Goal: Transaction & Acquisition: Purchase product/service

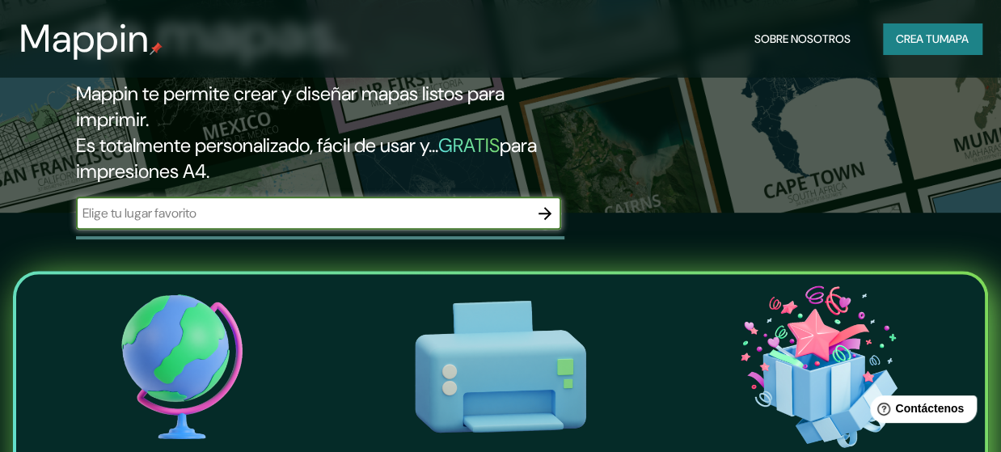
scroll to position [222, 0]
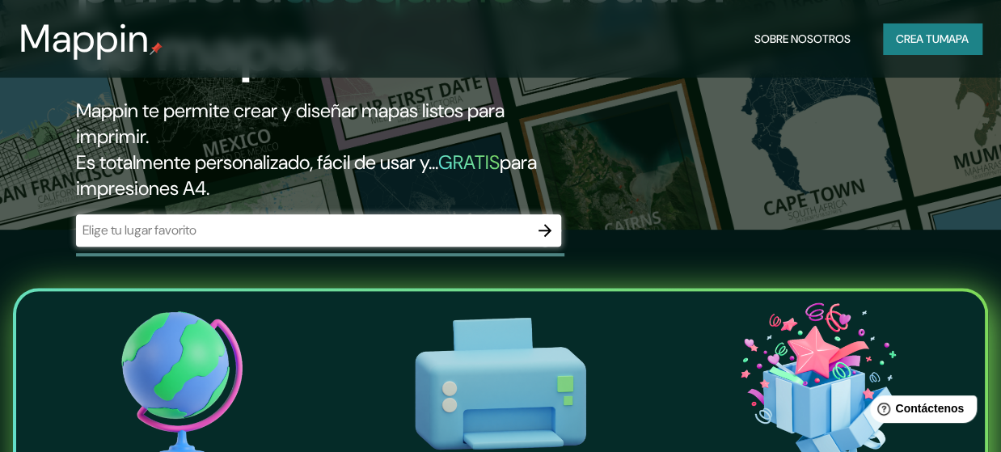
click at [379, 245] on div "​" at bounding box center [318, 230] width 485 height 32
click at [548, 229] on icon "button" at bounding box center [545, 230] width 19 height 19
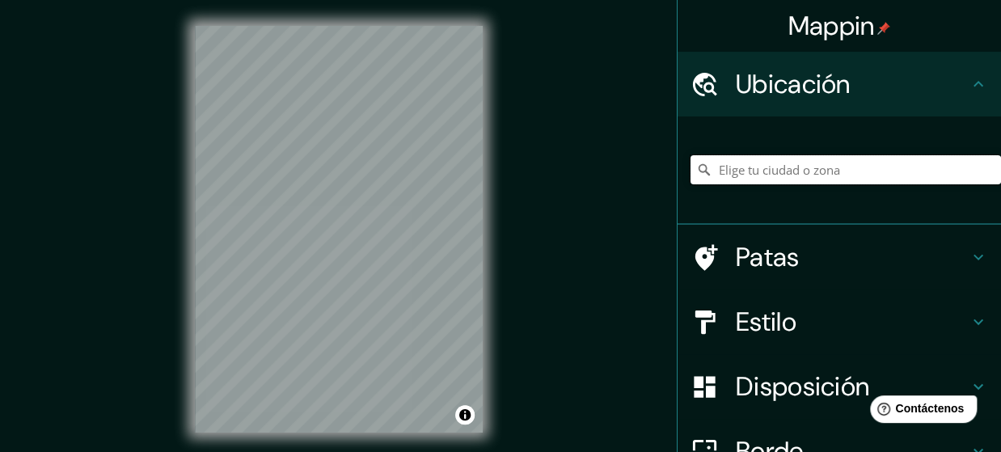
click at [726, 167] on input "Elige tu ciudad o zona" at bounding box center [846, 169] width 311 height 29
click at [743, 171] on input "Elige tu ciudad o zona" at bounding box center [846, 169] width 311 height 29
click at [735, 160] on input "Elige tu ciudad o zona" at bounding box center [846, 169] width 311 height 29
paste input "Vivero Jarín de las Margaritas, Unnamed Road, Quetzaltenango"
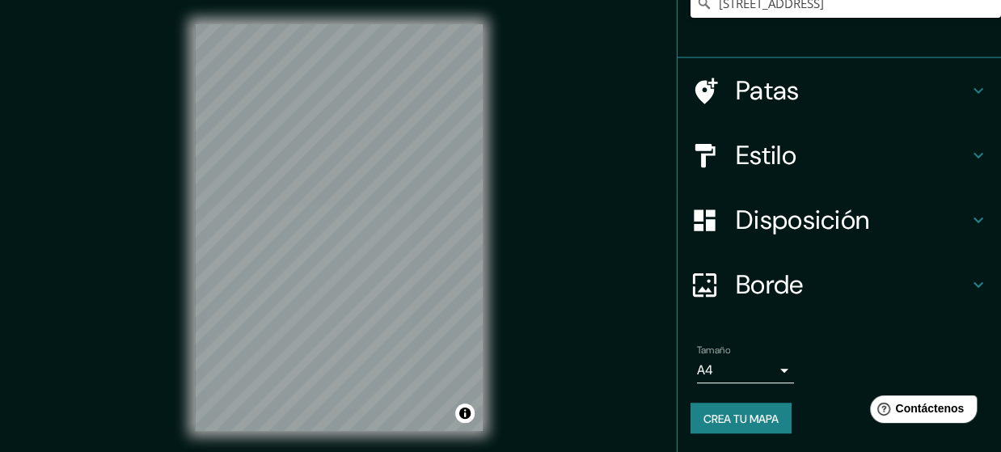
scroll to position [32, 0]
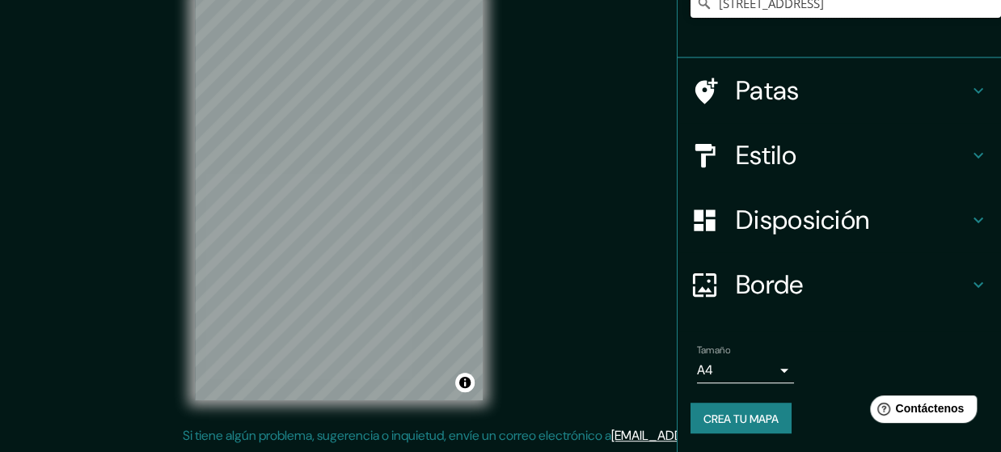
type input "Unnamed Road, Dunchurch, Ontario P0A 1G0, Canadá"
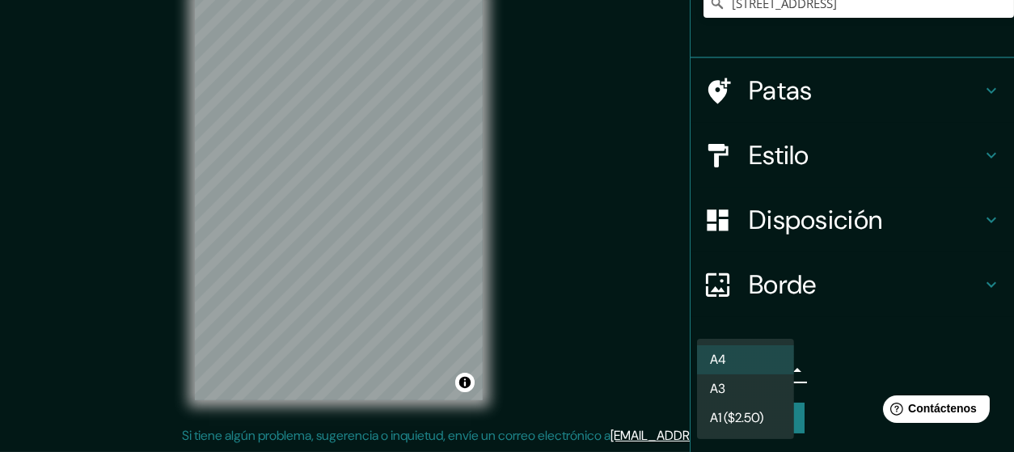
click at [769, 366] on body "Mappin Ubicación Unnamed Road, Dunchurch, Ontario P0A 1G0, Canadá Carretera sin…" at bounding box center [507, 194] width 1014 height 452
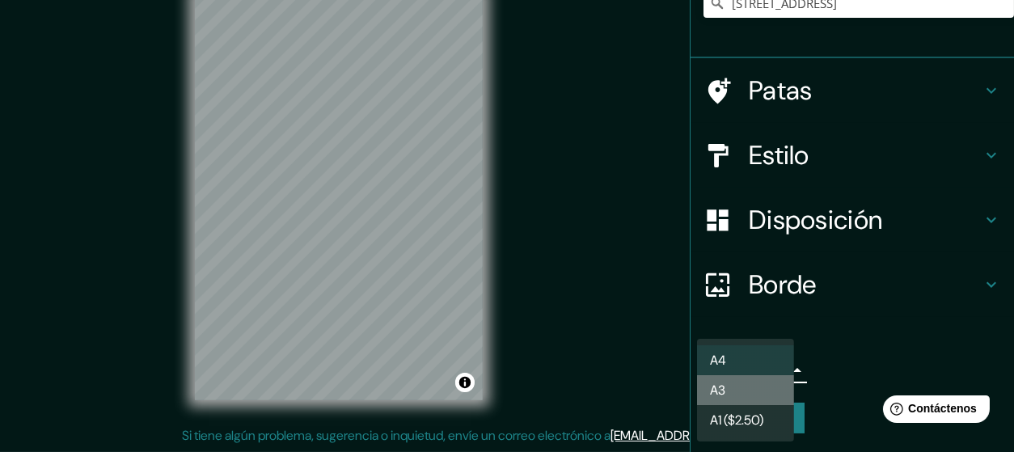
click at [740, 392] on li "A3" at bounding box center [745, 390] width 97 height 30
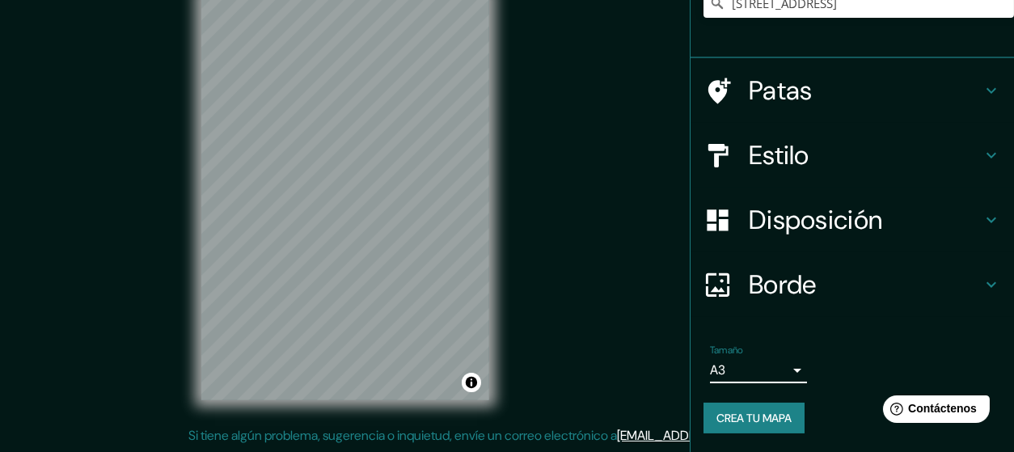
click at [762, 371] on body "Mappin Ubicación Unnamed Road, Dunchurch, Ontario P0A 1G0, Canadá Carretera sin…" at bounding box center [507, 194] width 1014 height 452
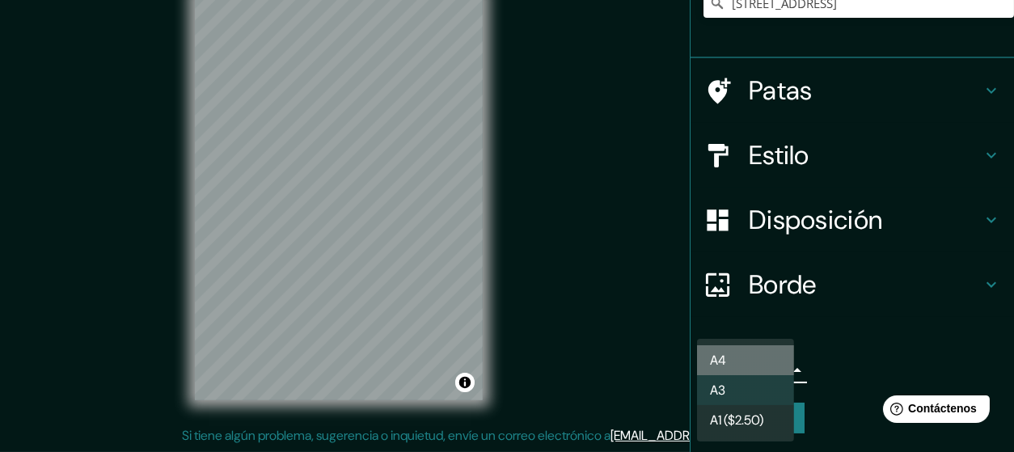
click at [718, 366] on font "A4" at bounding box center [718, 360] width 16 height 17
type input "single"
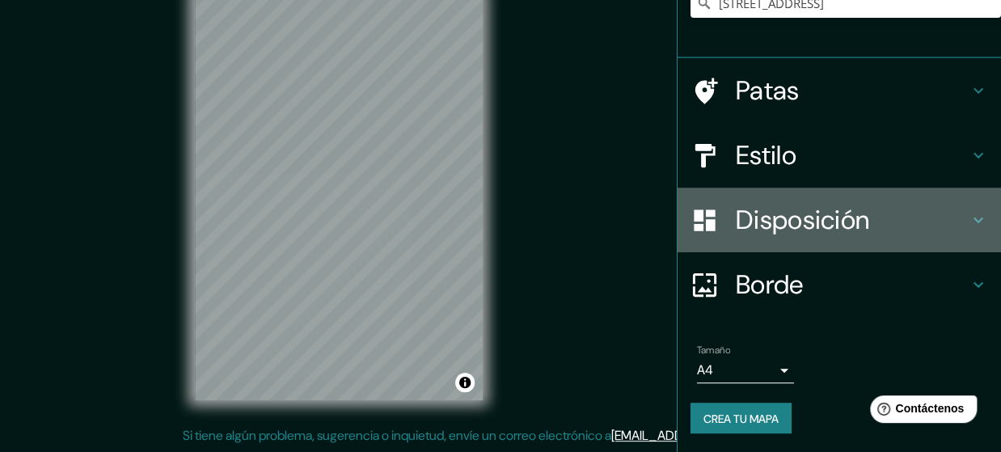
click at [832, 222] on font "Disposición" at bounding box center [802, 220] width 133 height 34
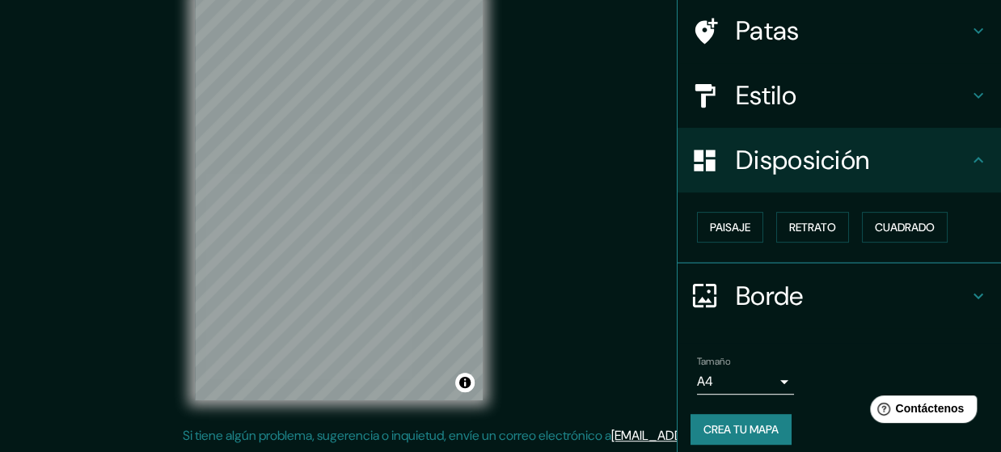
scroll to position [119, 0]
click at [863, 229] on button "Cuadrado" at bounding box center [905, 228] width 86 height 31
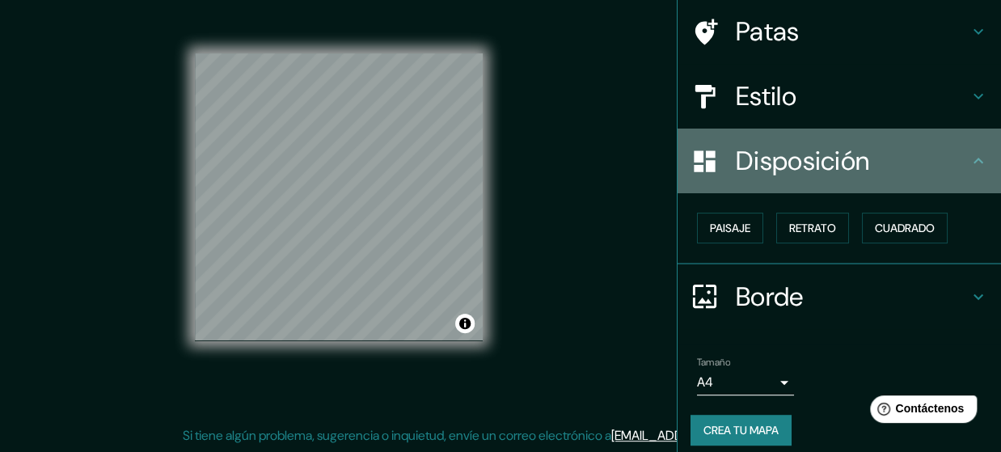
click at [943, 159] on h4 "Disposición" at bounding box center [852, 161] width 233 height 32
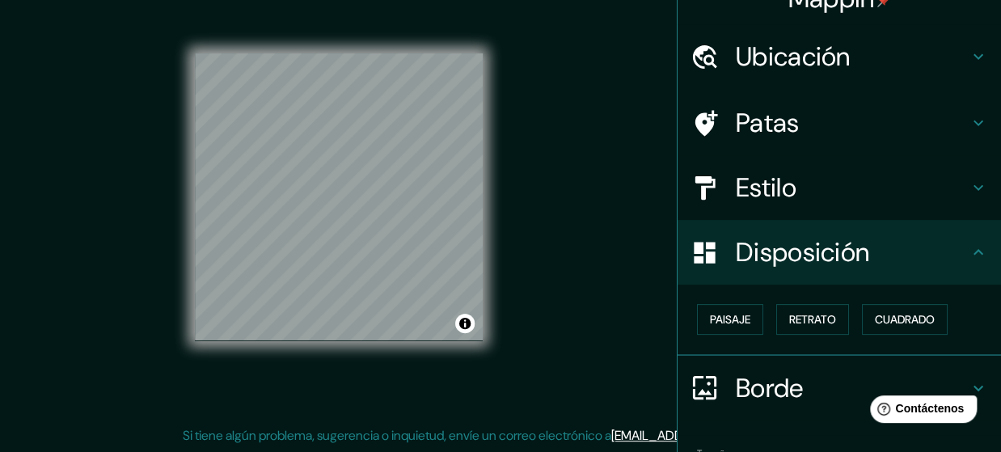
scroll to position [18, 0]
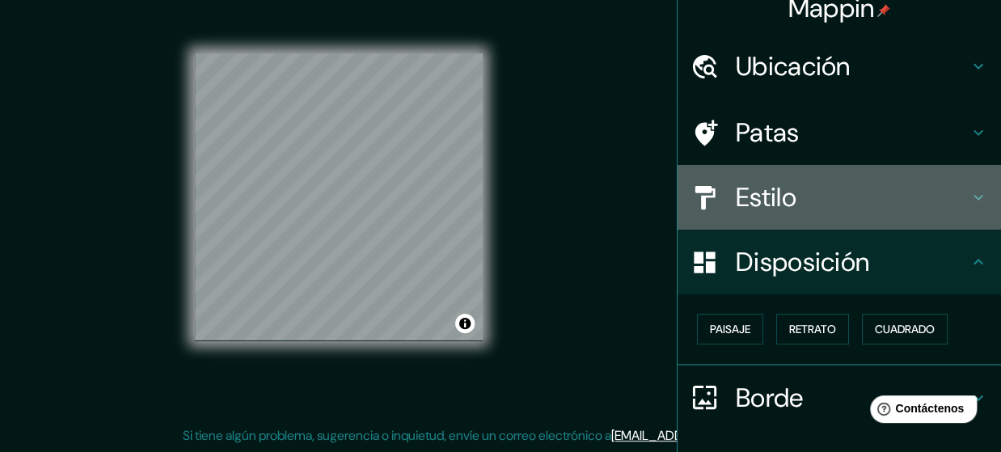
click at [893, 176] on div "Estilo" at bounding box center [840, 197] width 324 height 65
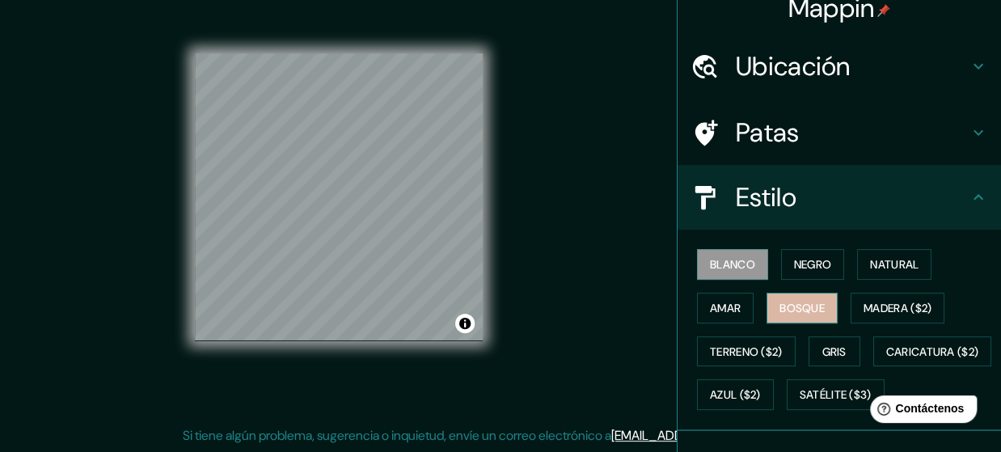
click at [784, 314] on font "Bosque" at bounding box center [802, 308] width 45 height 21
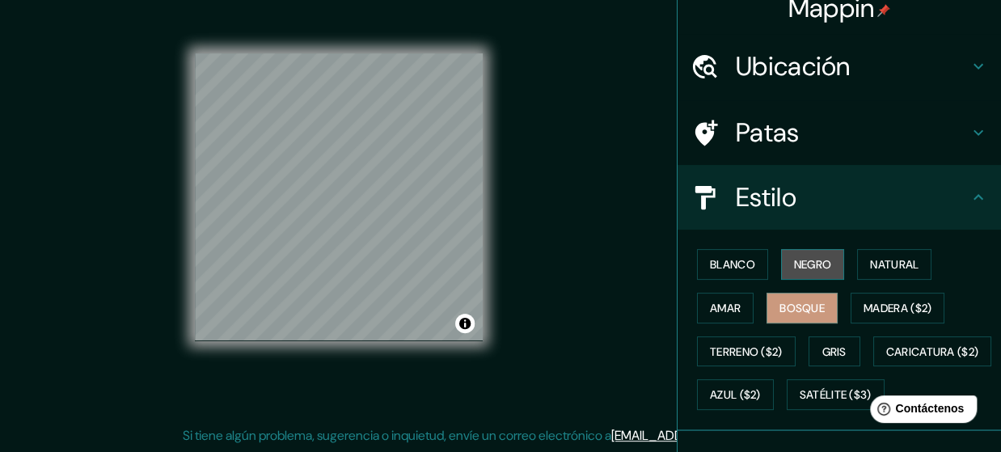
click at [825, 268] on button "Negro" at bounding box center [813, 264] width 64 height 31
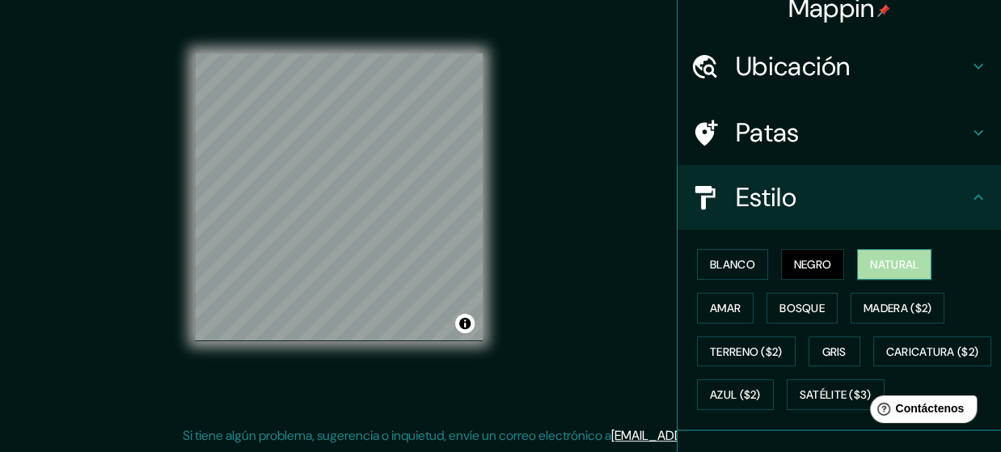
click at [874, 261] on font "Natural" at bounding box center [894, 264] width 49 height 15
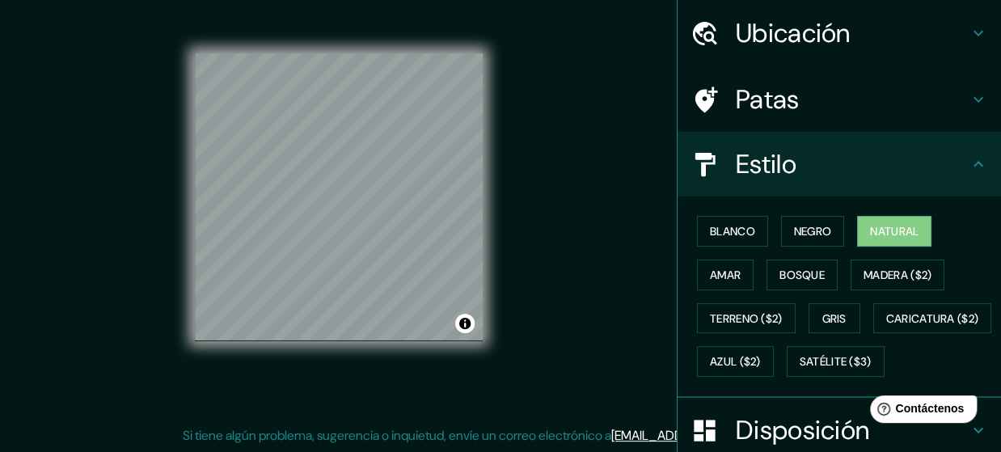
scroll to position [0, 0]
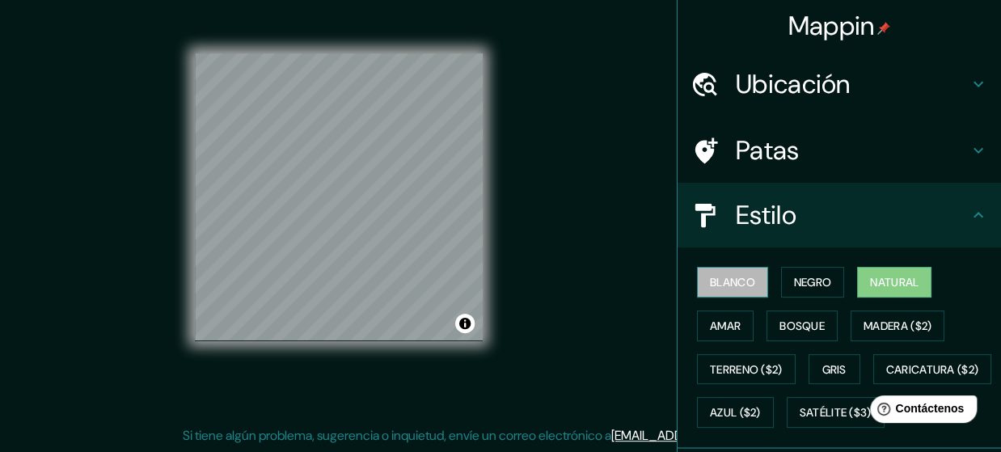
click at [737, 275] on font "Blanco" at bounding box center [732, 282] width 45 height 15
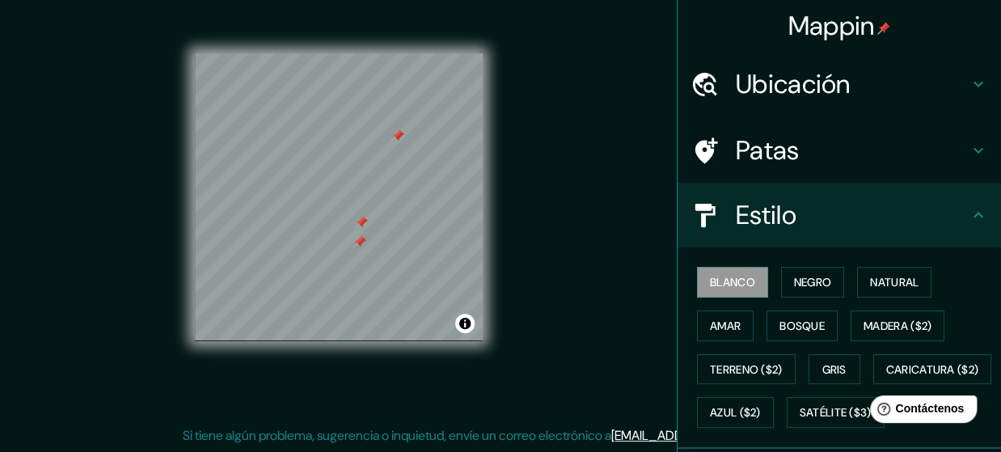
click at [359, 223] on div at bounding box center [361, 222] width 13 height 13
click at [396, 133] on div at bounding box center [398, 135] width 13 height 13
click at [790, 161] on h4 "Patas" at bounding box center [852, 150] width 233 height 32
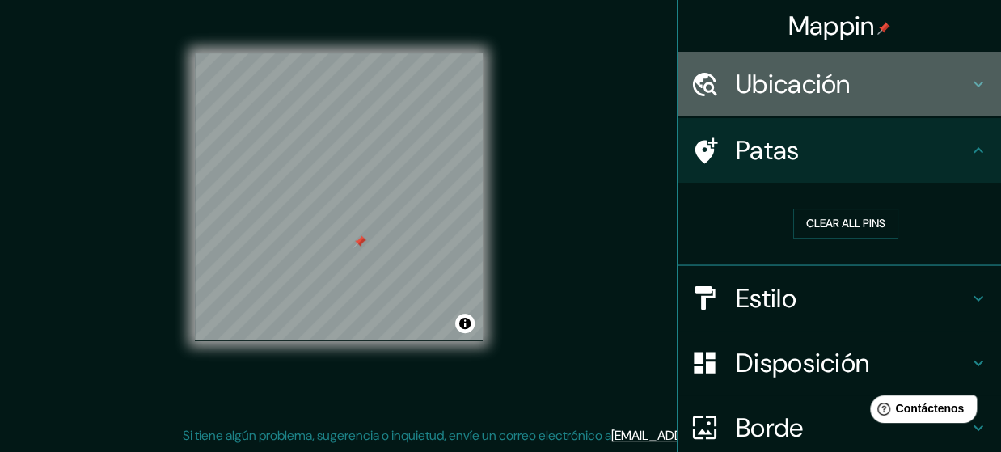
click at [879, 95] on h4 "Ubicación" at bounding box center [852, 84] width 233 height 32
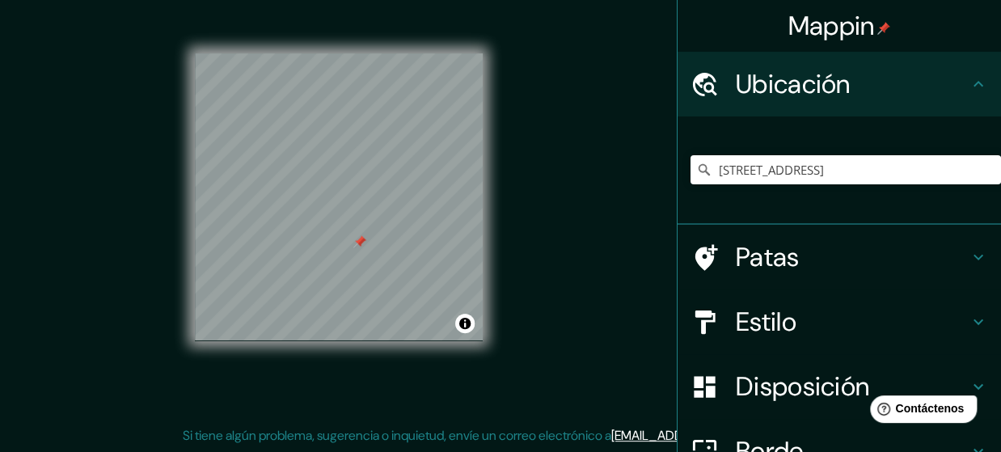
click at [611, 231] on div "Mappin Ubicación Unnamed Road, Dunchurch, Ontario P0A 1G0, Canadá Carretera sin…" at bounding box center [500, 210] width 1001 height 485
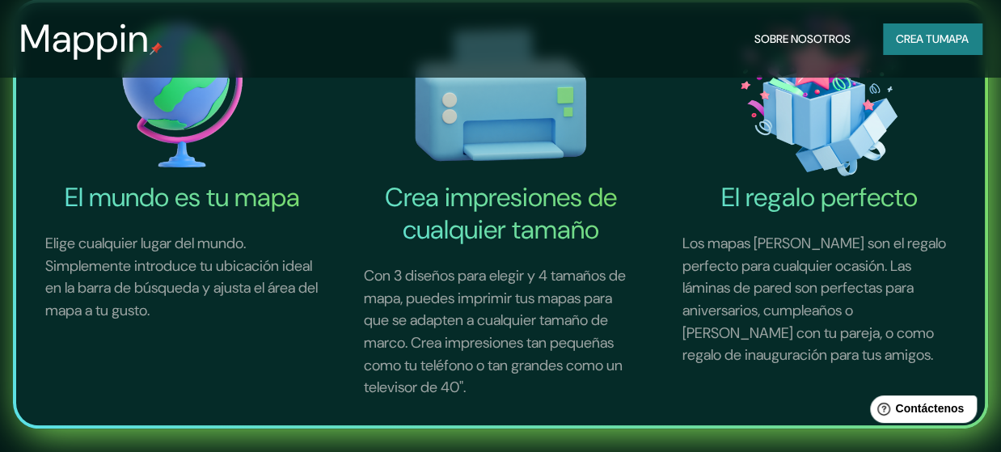
scroll to position [548, 0]
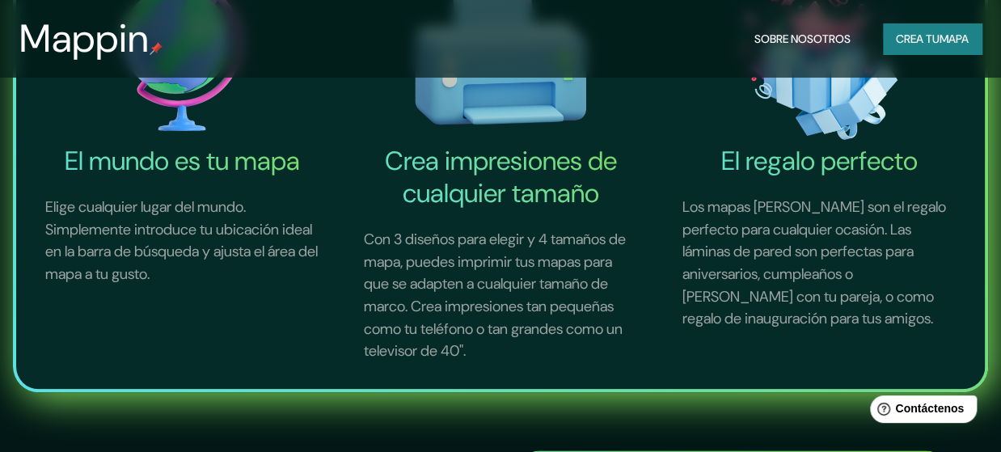
click at [197, 147] on font "El mundo es tu mapa" at bounding box center [182, 161] width 235 height 34
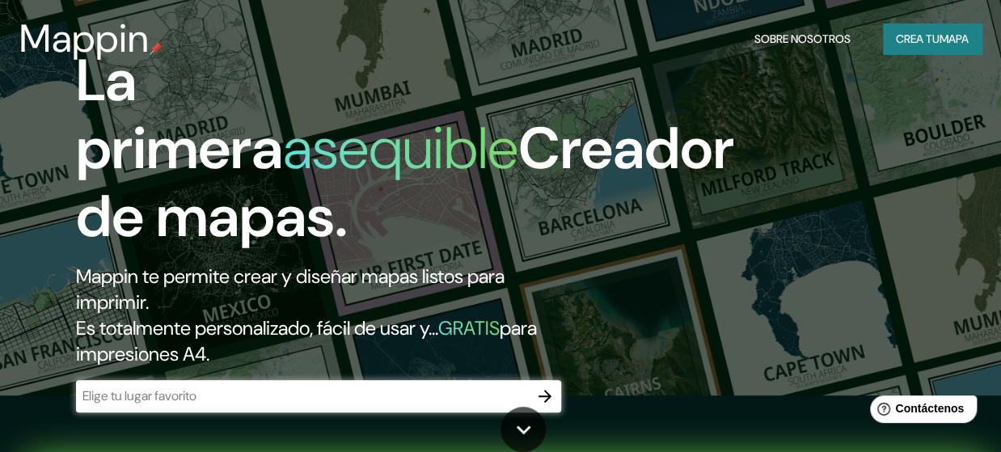
scroll to position [0, 0]
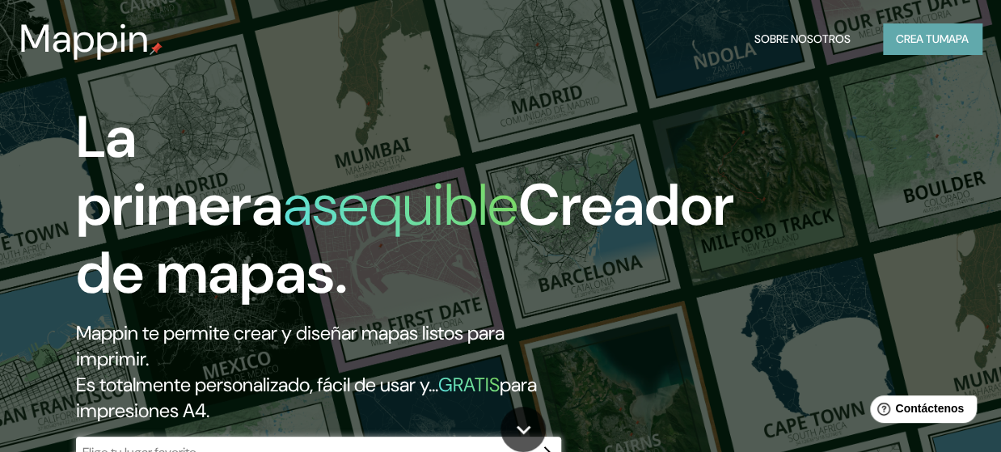
click at [913, 43] on font "Crea tu" at bounding box center [918, 39] width 44 height 15
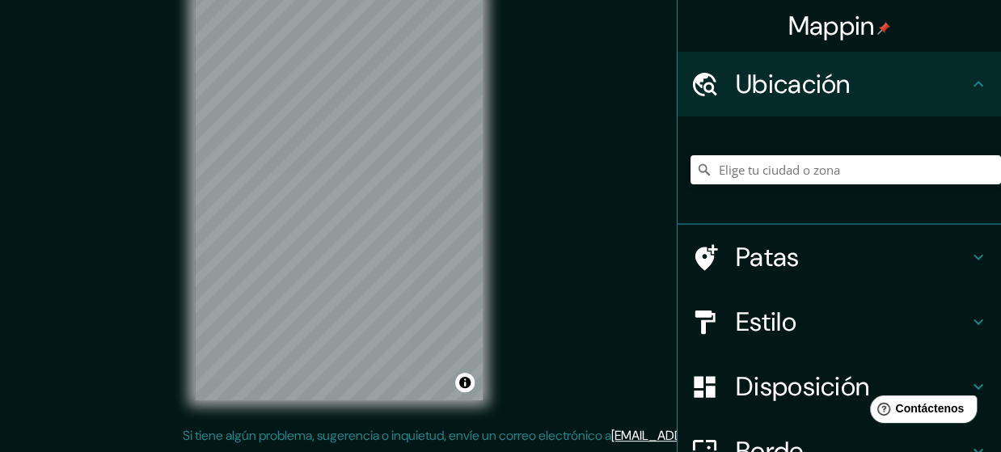
scroll to position [167, 0]
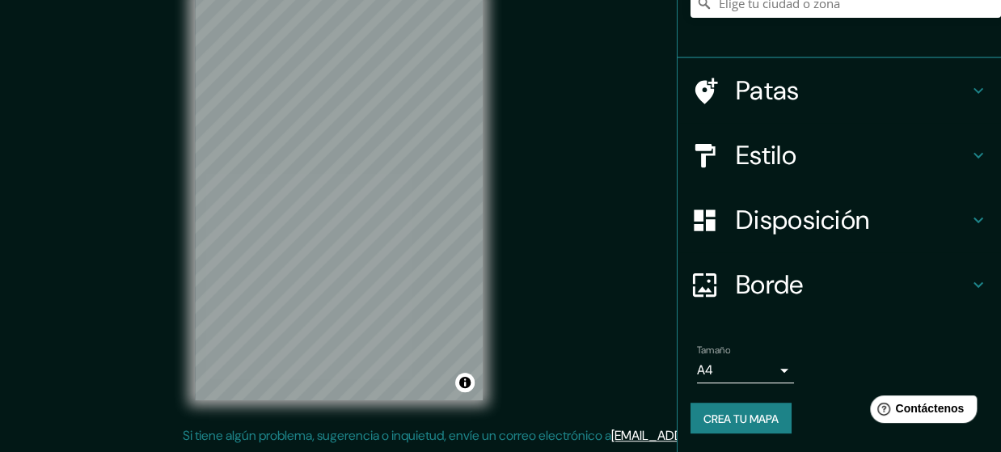
click at [870, 281] on h4 "Borde" at bounding box center [852, 285] width 233 height 32
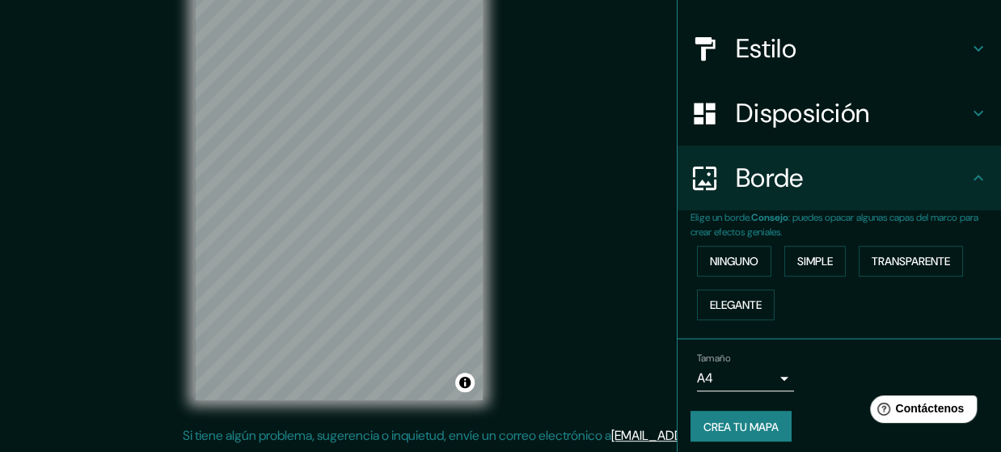
scroll to position [141, 0]
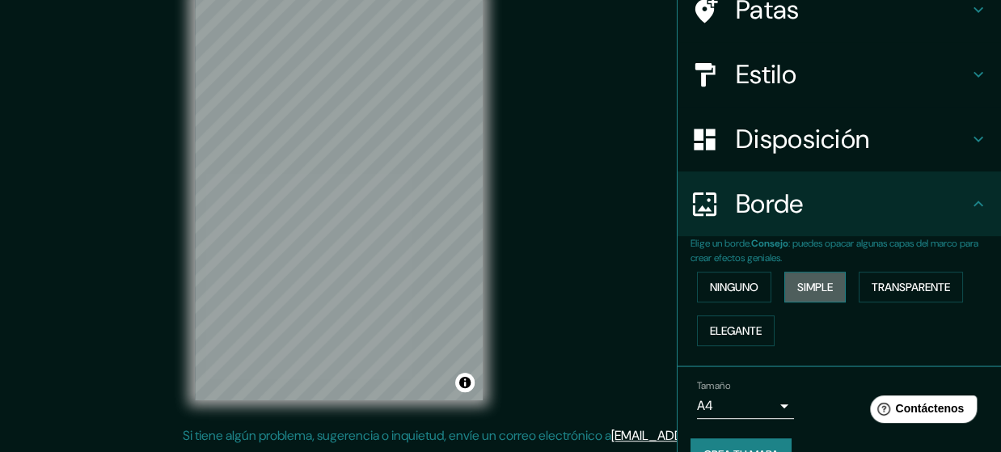
click at [815, 290] on font "Simple" at bounding box center [816, 287] width 36 height 15
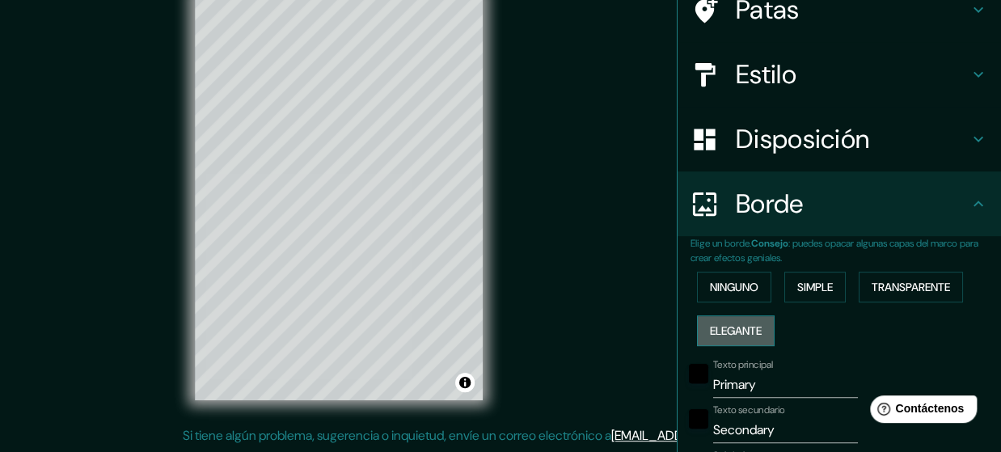
click at [714, 332] on font "Elegante" at bounding box center [736, 331] width 52 height 15
click at [728, 286] on font "Ninguno" at bounding box center [734, 287] width 49 height 15
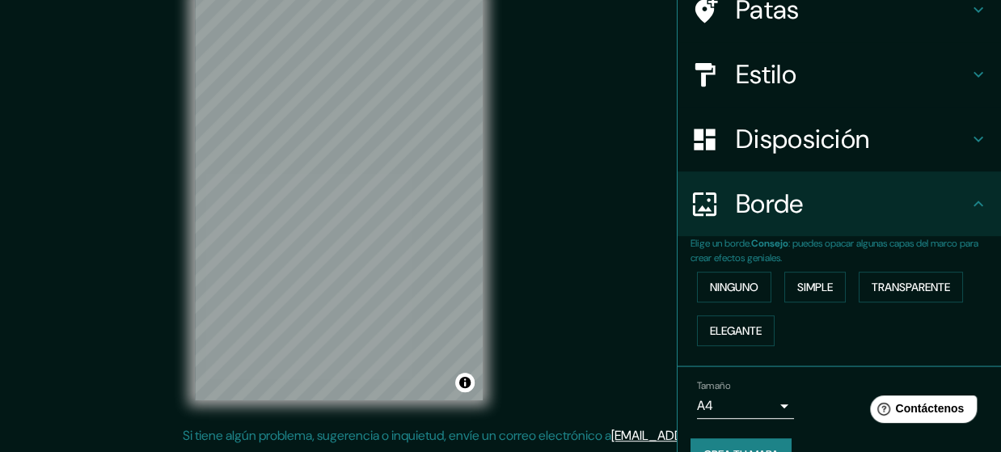
scroll to position [175, 0]
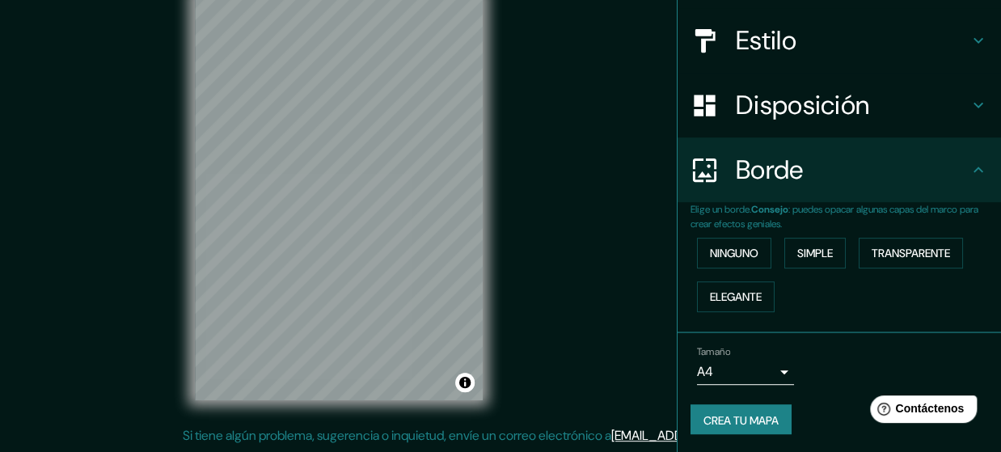
click at [642, 432] on div "Mappin Ubicación Patas Estilo Disposición Borde Elige un borde. Consejo : puede…" at bounding box center [500, 210] width 1001 height 485
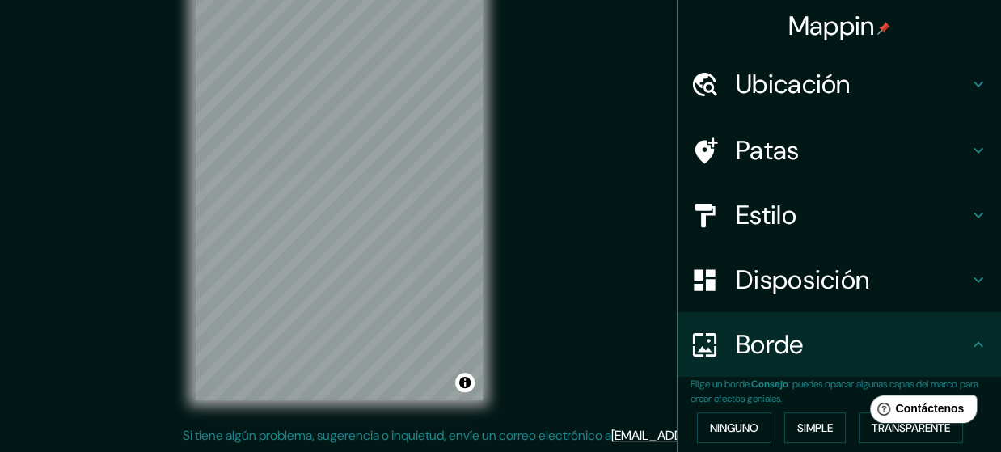
scroll to position [0, 0]
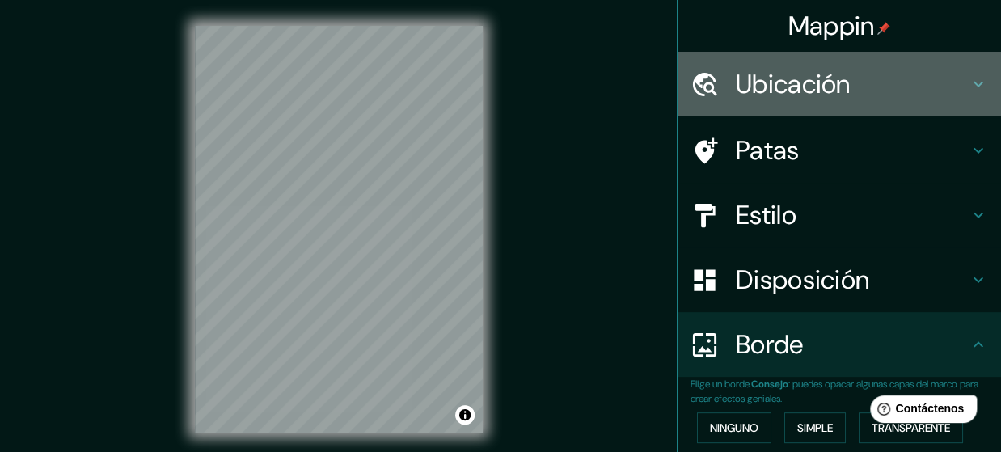
click at [809, 95] on font "Ubicación" at bounding box center [793, 84] width 115 height 34
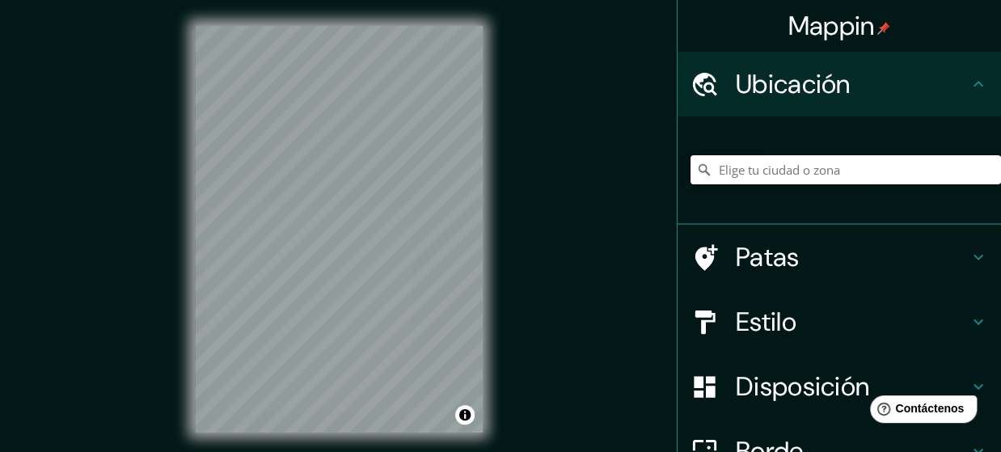
click at [770, 158] on input "Elige tu ciudad o zona" at bounding box center [846, 169] width 311 height 29
click at [359, 249] on div at bounding box center [363, 246] width 13 height 13
click at [364, 246] on div at bounding box center [365, 242] width 13 height 13
click at [522, 404] on div "Mappin Ubicación Quetzaltenango, [GEOGRAPHIC_DATA], [GEOGRAPHIC_DATA] [GEOGRAPH…" at bounding box center [500, 242] width 1001 height 485
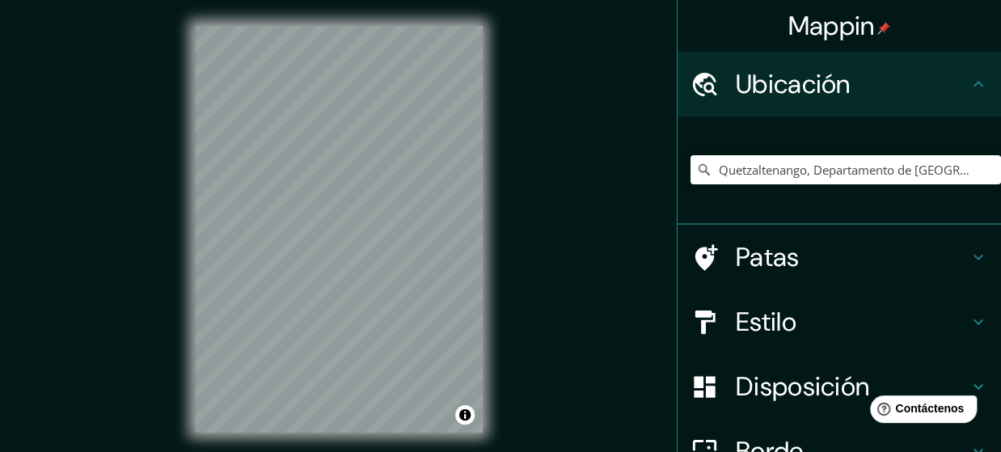
click at [620, 277] on div "Mappin Ubicación Quetzaltenango, [GEOGRAPHIC_DATA], [GEOGRAPHIC_DATA] [GEOGRAPH…" at bounding box center [500, 242] width 1001 height 485
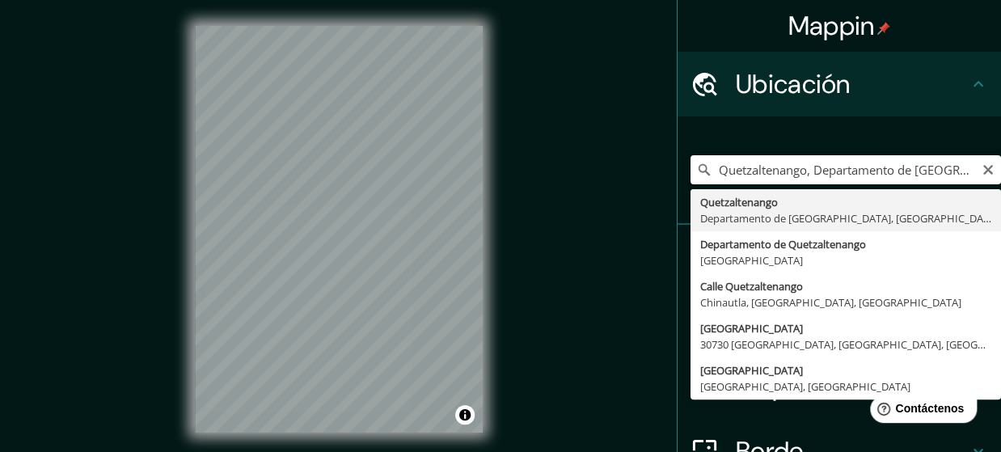
click at [701, 168] on input "Quetzaltenango, Departamento de [GEOGRAPHIC_DATA], [GEOGRAPHIC_DATA]" at bounding box center [846, 169] width 311 height 29
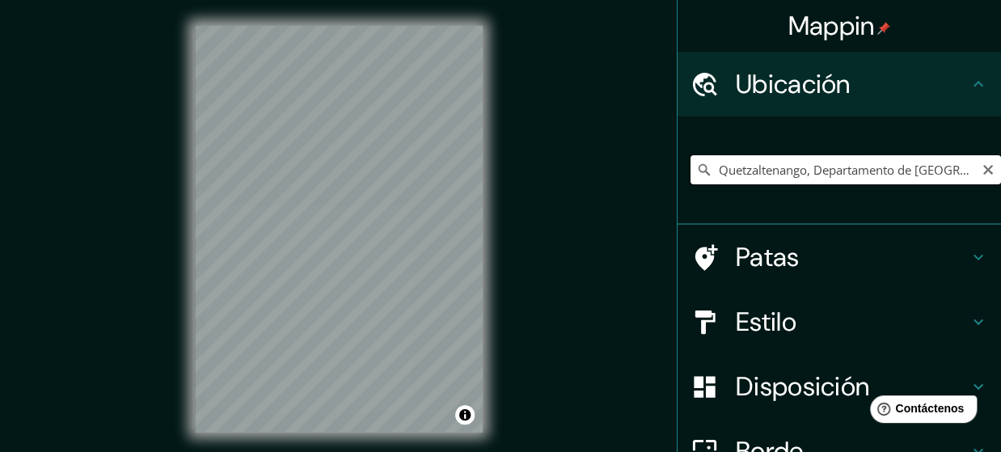
click at [769, 174] on input "Quetzaltenango, Departamento de [GEOGRAPHIC_DATA], [GEOGRAPHIC_DATA]" at bounding box center [846, 169] width 311 height 29
click at [699, 163] on input "Quetzaltenango, Departamento de [GEOGRAPHIC_DATA], [GEOGRAPHIC_DATA]" at bounding box center [846, 169] width 311 height 29
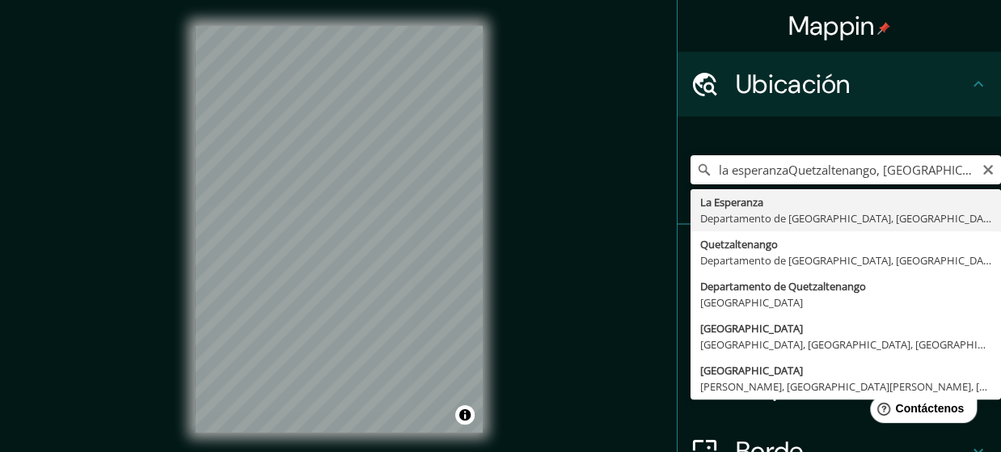
type input "[GEOGRAPHIC_DATA], Departamento de [GEOGRAPHIC_DATA], [GEOGRAPHIC_DATA]"
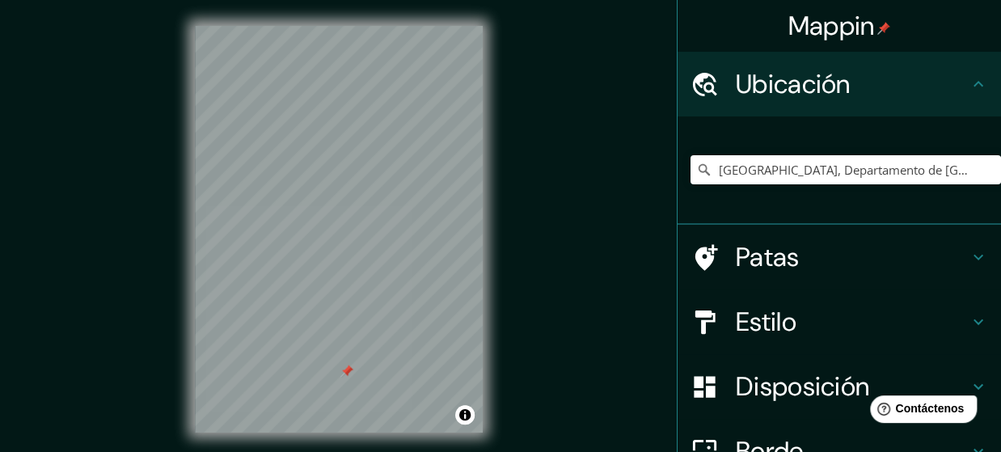
click at [342, 366] on div at bounding box center [347, 371] width 13 height 13
click at [340, 210] on div at bounding box center [343, 203] width 13 height 13
click at [340, 202] on div at bounding box center [343, 203] width 13 height 13
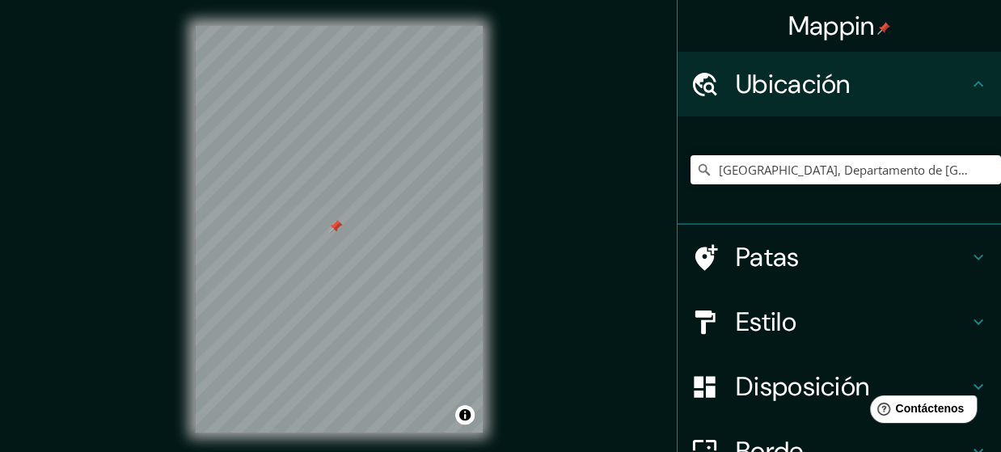
click at [333, 229] on div at bounding box center [335, 226] width 13 height 13
click at [332, 223] on div at bounding box center [335, 226] width 13 height 13
